Goal: Check status: Check status

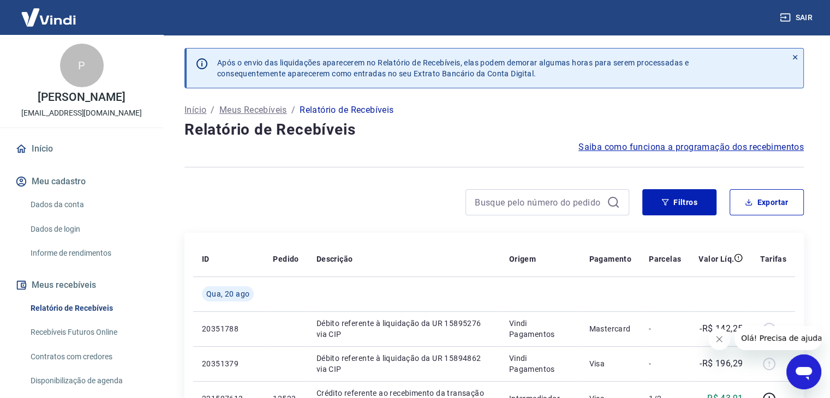
click at [96, 306] on link "Relatório de Recebíveis" at bounding box center [88, 308] width 124 height 22
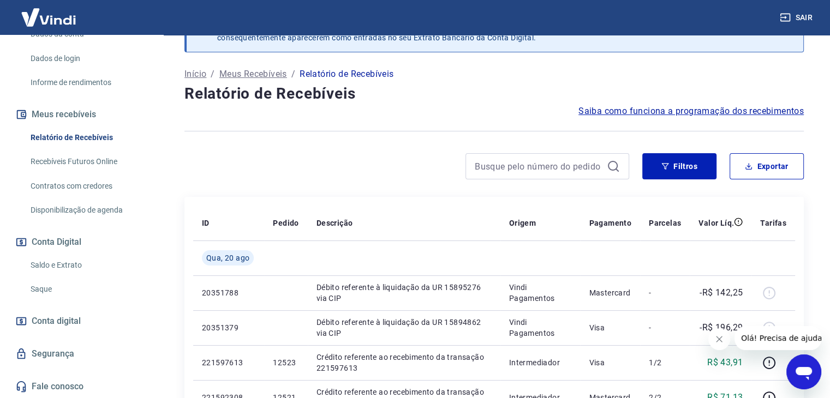
scroll to position [55, 0]
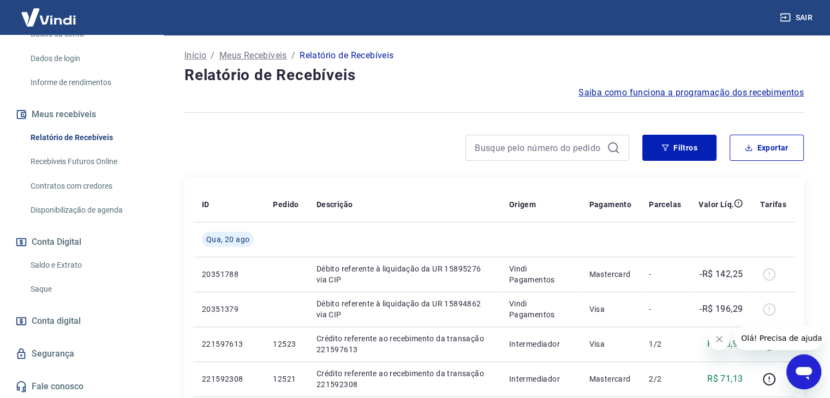
click at [67, 266] on link "Saldo e Extrato" at bounding box center [88, 265] width 124 height 22
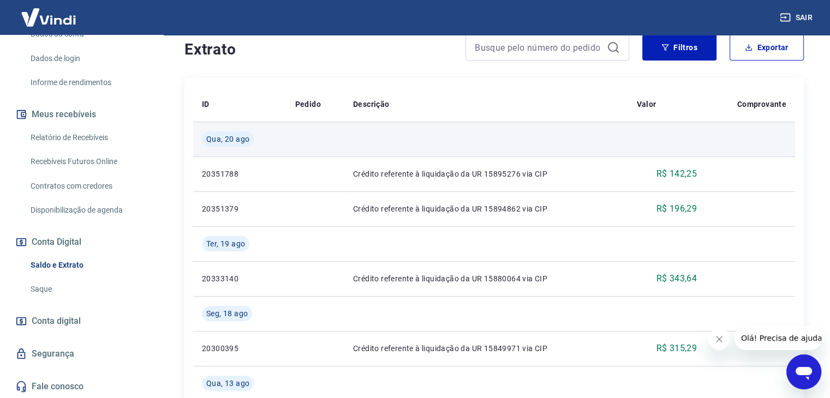
scroll to position [164, 0]
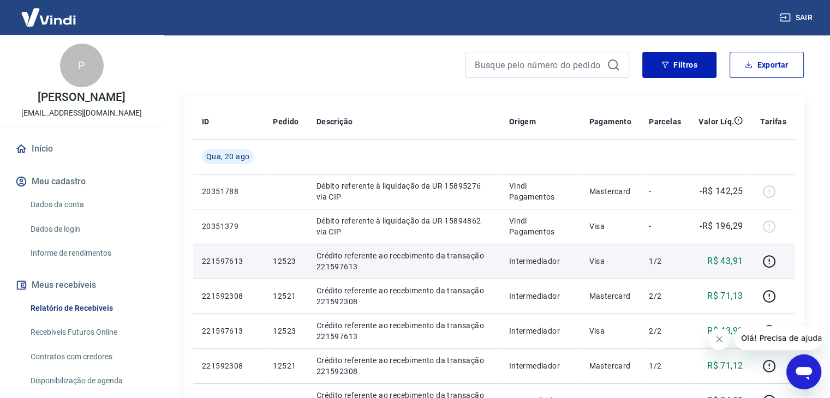
scroll to position [218, 0]
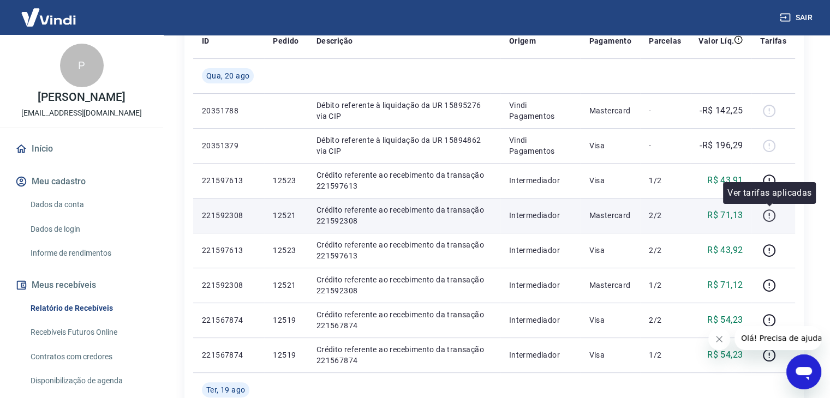
click at [775, 216] on icon "button" at bounding box center [770, 216] width 14 height 14
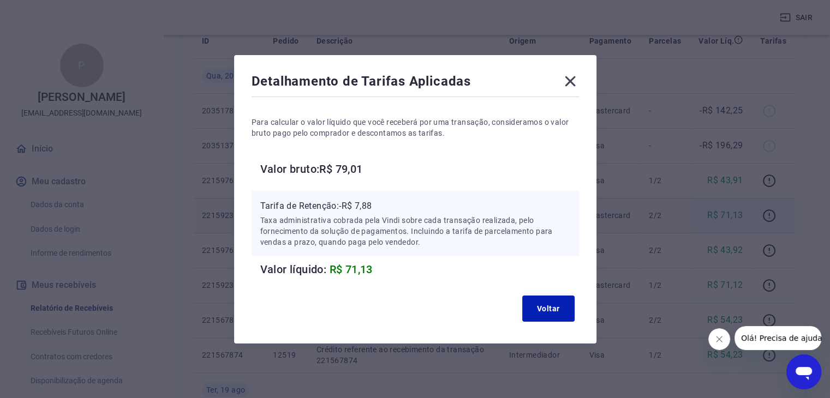
click at [574, 83] on icon at bounding box center [570, 81] width 17 height 17
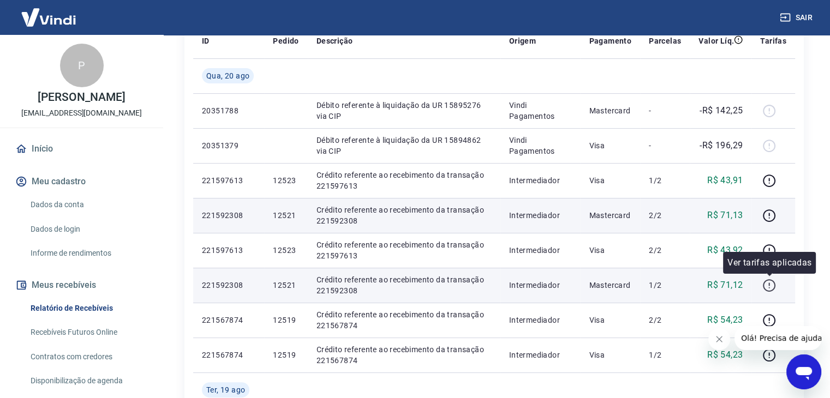
click at [771, 286] on icon "button" at bounding box center [770, 286] width 14 height 14
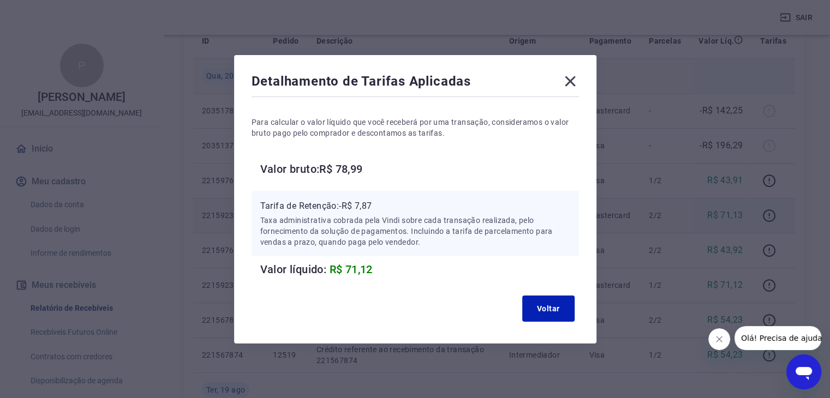
drag, startPoint x: 572, startPoint y: 78, endPoint x: 573, endPoint y: 90, distance: 12.0
click at [572, 78] on icon at bounding box center [570, 81] width 17 height 17
